Goal: Information Seeking & Learning: Learn about a topic

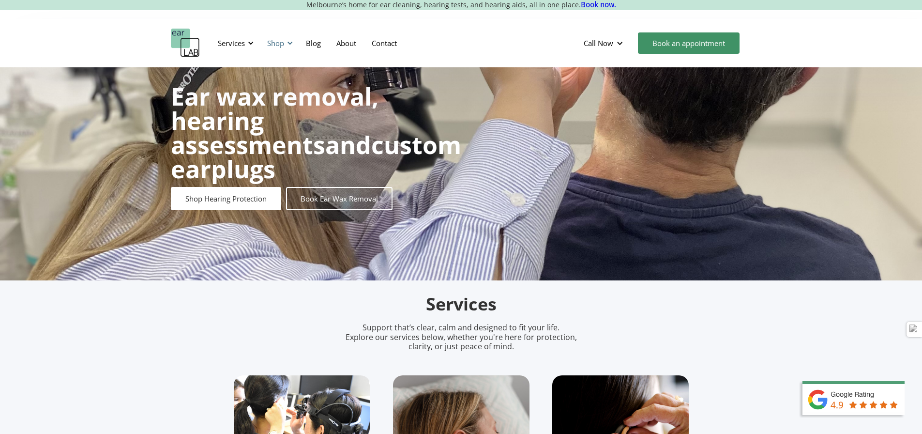
click at [290, 46] on div at bounding box center [290, 43] width 7 height 7
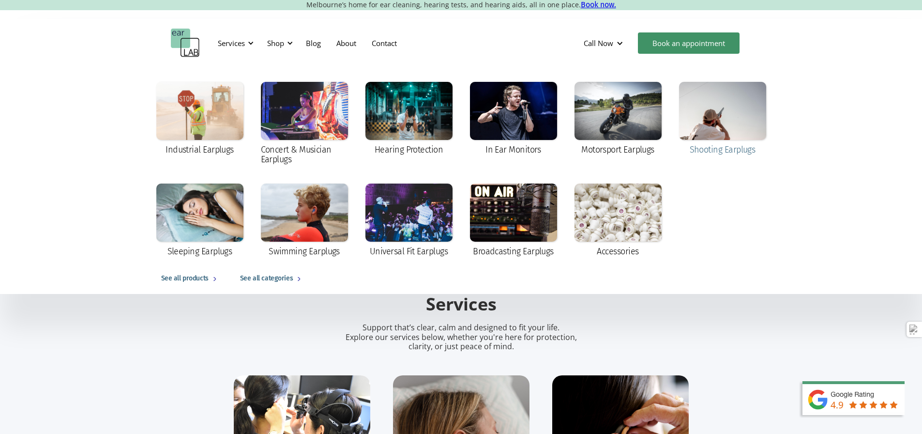
click at [714, 129] on div at bounding box center [722, 111] width 87 height 58
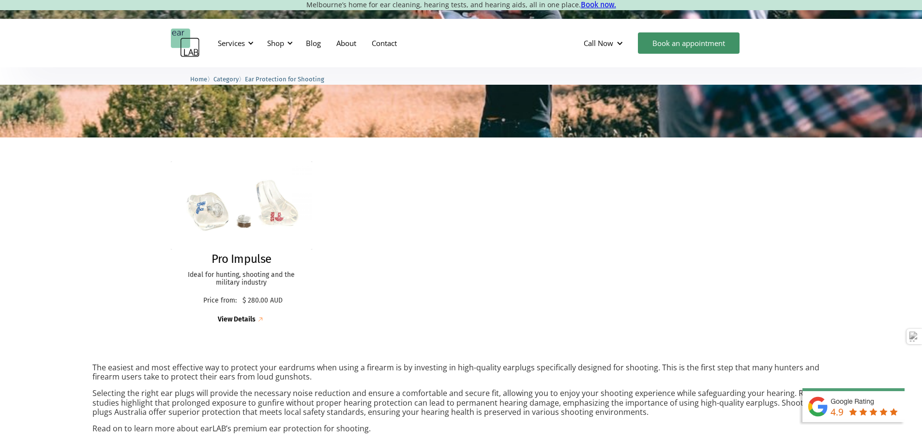
scroll to position [194, 0]
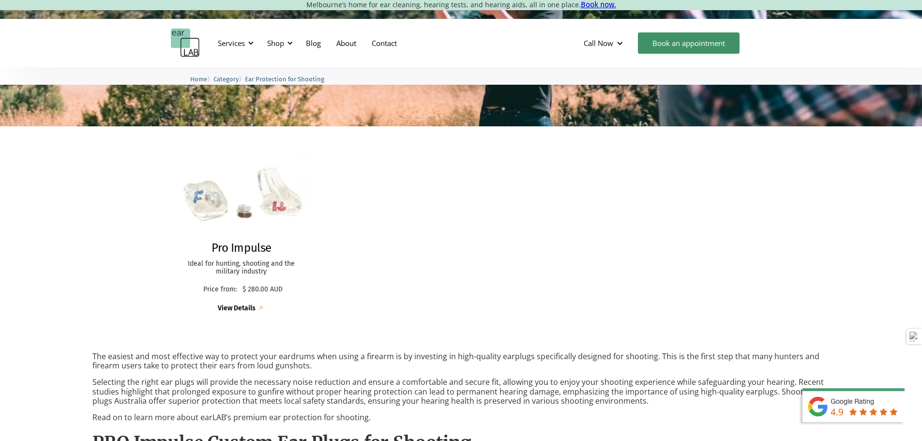
click at [236, 311] on div "View Details" at bounding box center [237, 309] width 38 height 8
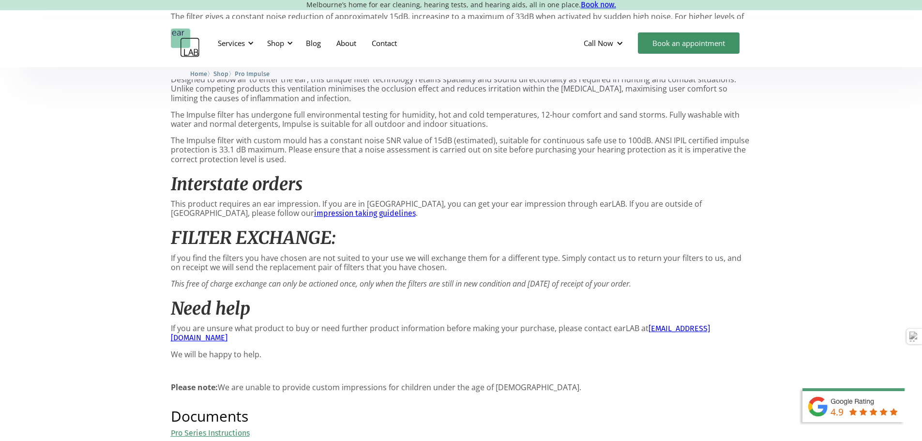
scroll to position [775, 0]
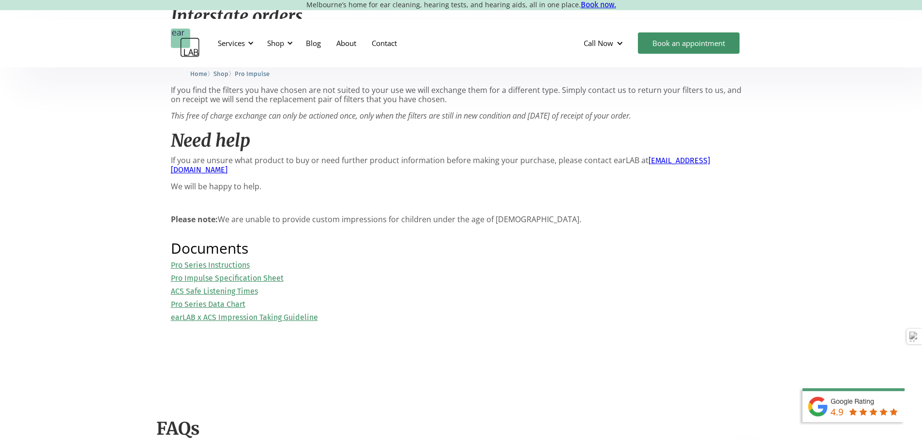
click at [239, 283] on link "Pro Impulse Specification Sheet" at bounding box center [227, 278] width 113 height 9
